Goal: Task Accomplishment & Management: Manage account settings

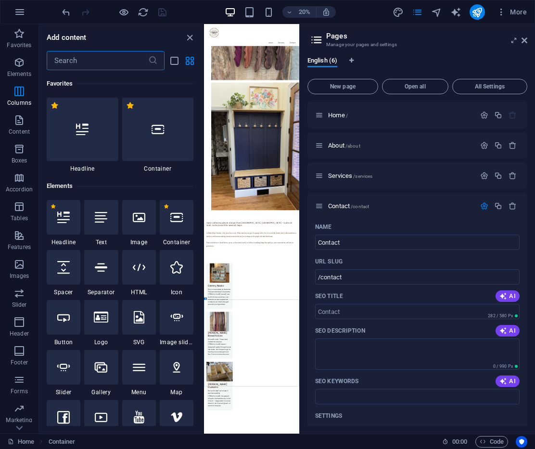
scroll to position [136, 0]
